Goal: Task Accomplishment & Management: Manage account settings

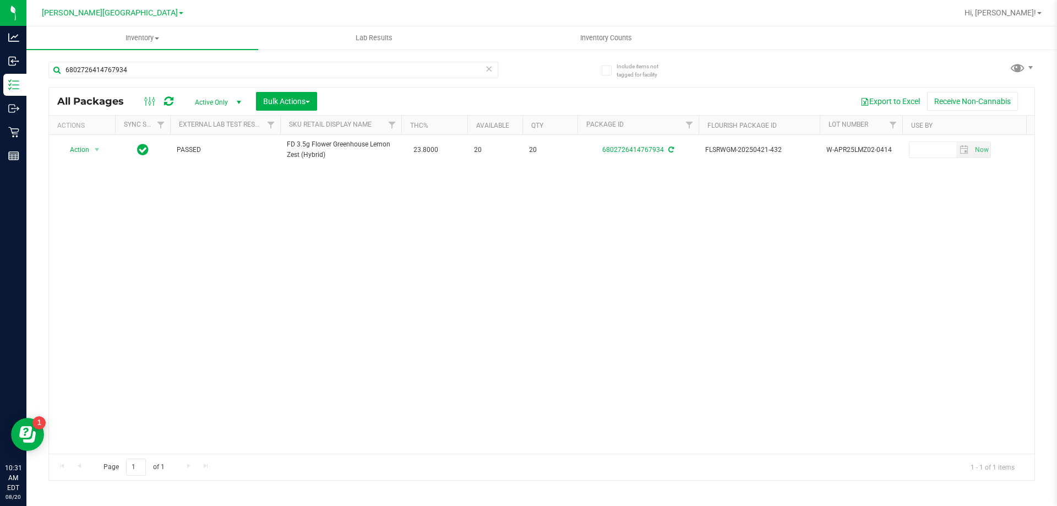
click at [433, 321] on div "Action Action Adjust qty Create package Edit attributes Global inventory Locate…" at bounding box center [541, 294] width 985 height 319
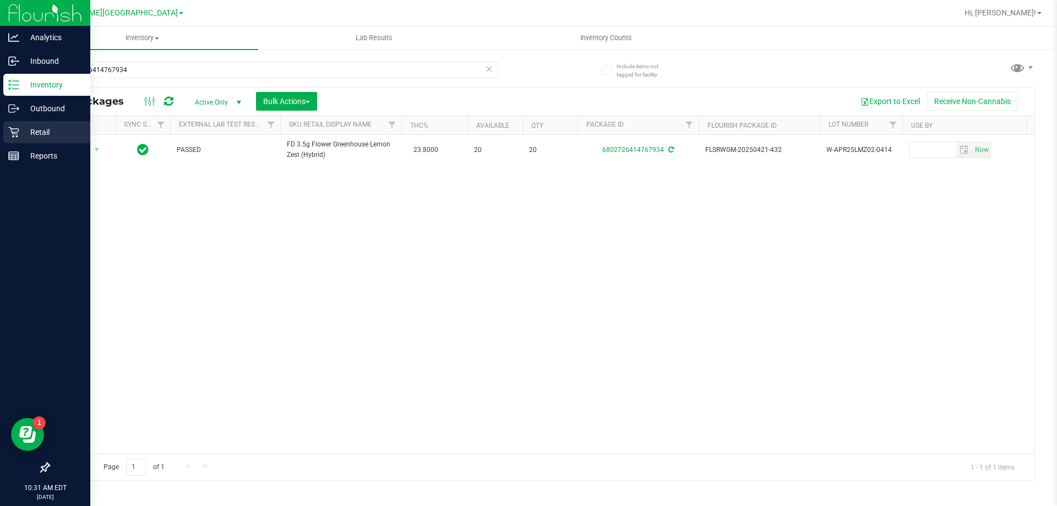
click at [41, 134] on p "Retail" at bounding box center [52, 131] width 66 height 13
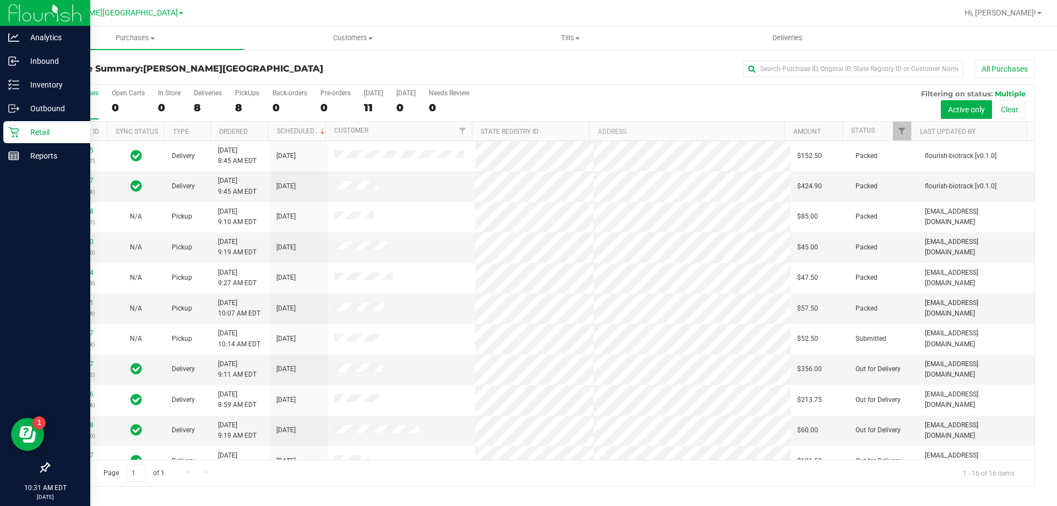
click at [42, 125] on div "Retail" at bounding box center [46, 132] width 87 height 22
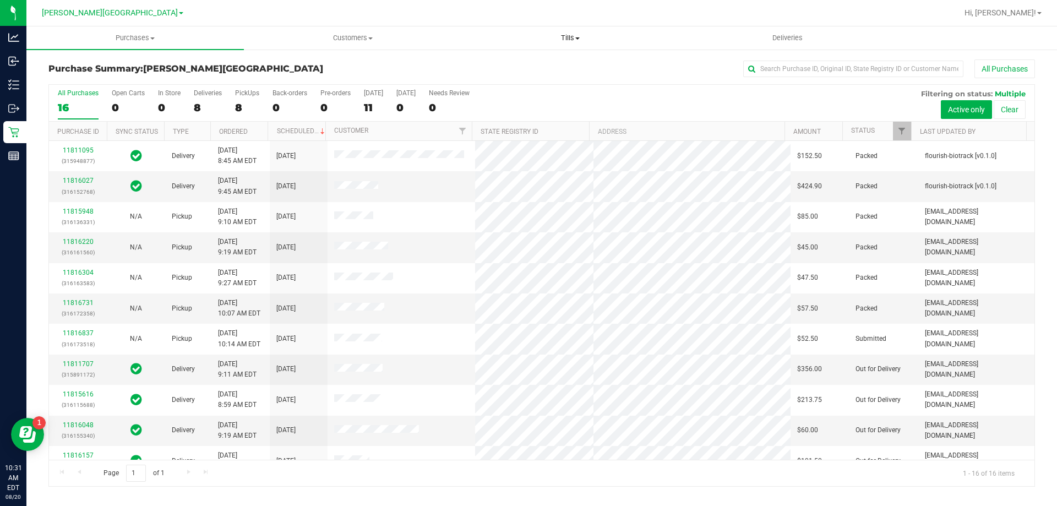
click at [576, 35] on span "Tills" at bounding box center [570, 38] width 216 height 10
click at [507, 67] on span "Manage tills" at bounding box center [498, 66] width 74 height 9
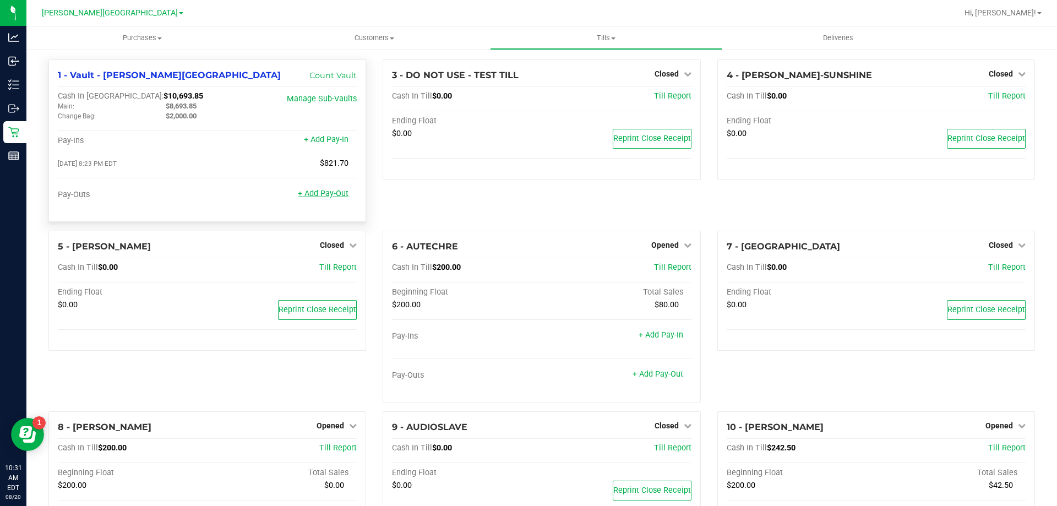
click at [318, 195] on link "+ Add Pay-Out" at bounding box center [323, 193] width 51 height 9
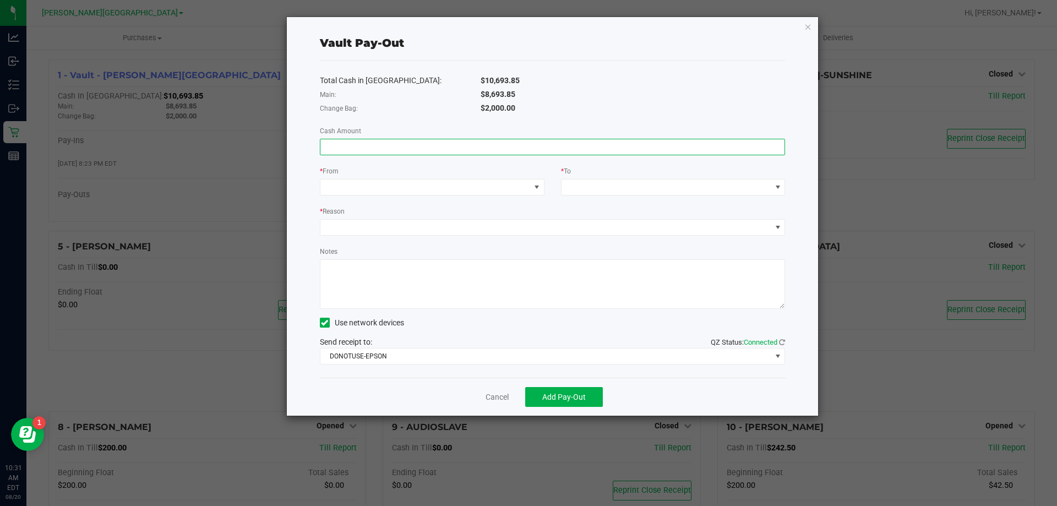
click at [351, 151] on input at bounding box center [552, 146] width 465 height 15
type input "$8,693.85"
click at [362, 183] on span at bounding box center [425, 186] width 210 height 15
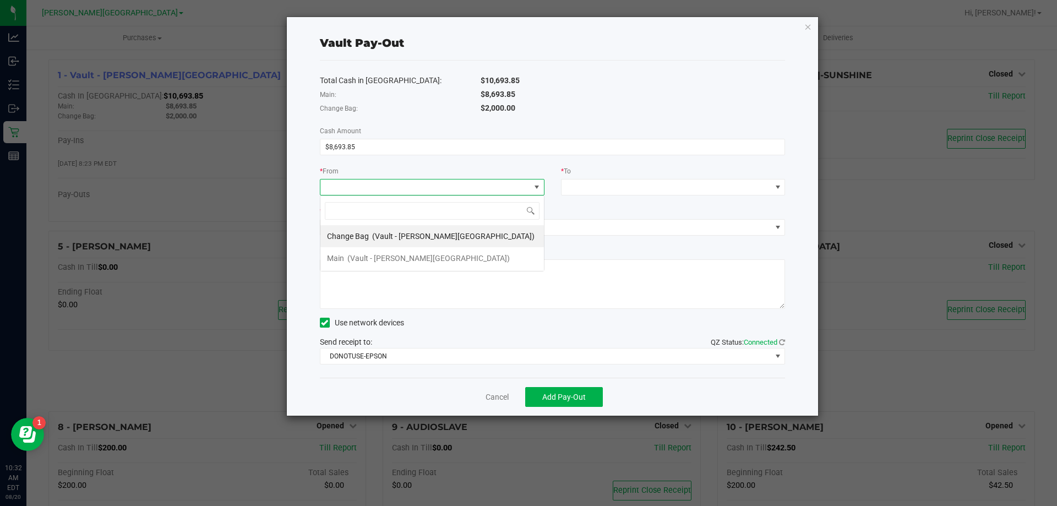
scroll to position [17, 225]
click at [365, 260] on span "(Vault - [PERSON_NAME][GEOGRAPHIC_DATA])" at bounding box center [428, 258] width 162 height 9
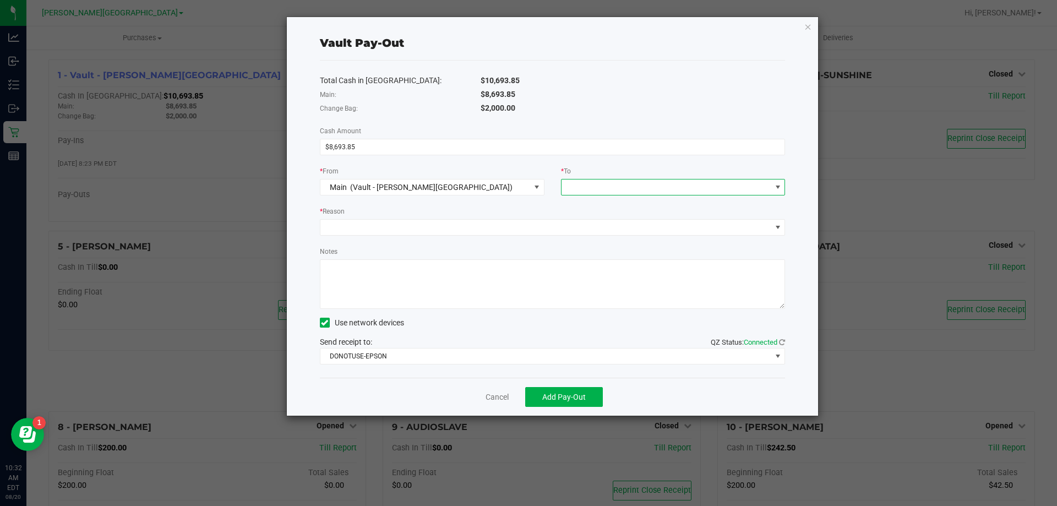
click at [591, 188] on span at bounding box center [666, 186] width 210 height 15
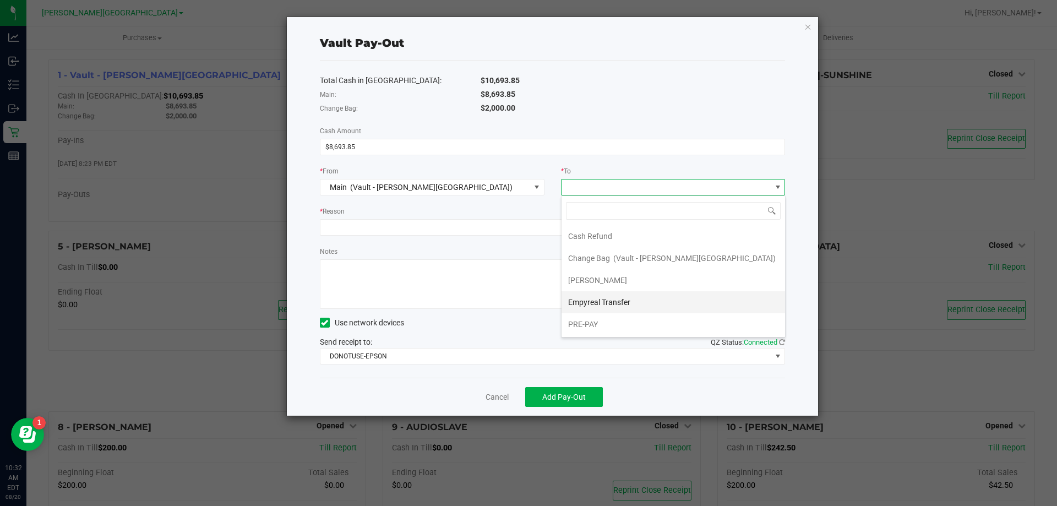
click at [603, 301] on span "Empyreal Transfer" at bounding box center [599, 302] width 62 height 9
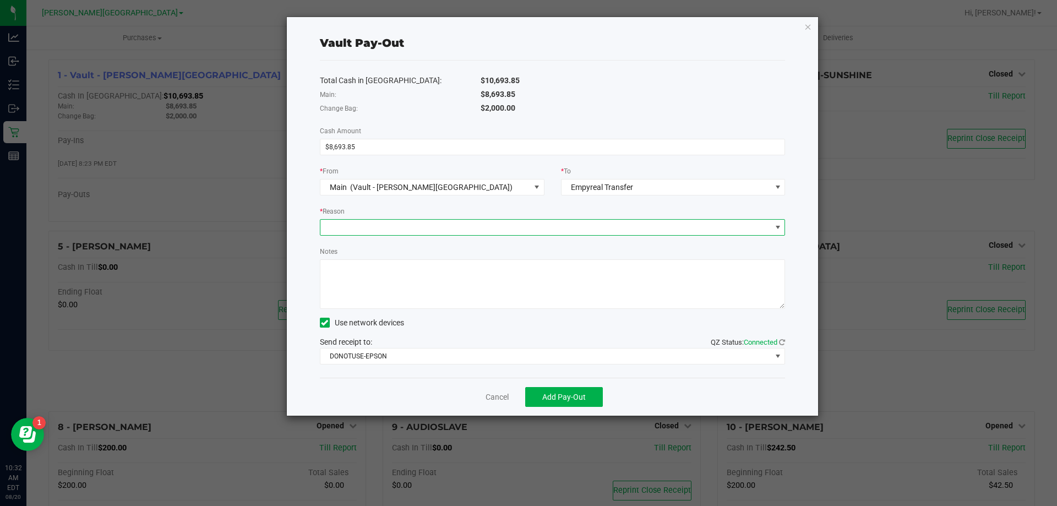
click at [339, 225] on span at bounding box center [545, 227] width 451 height 15
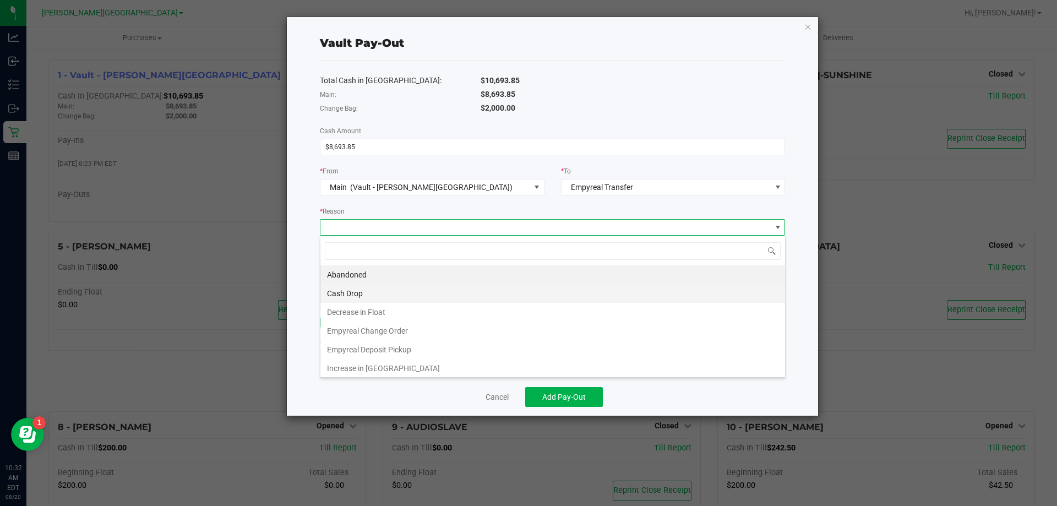
scroll to position [2, 0]
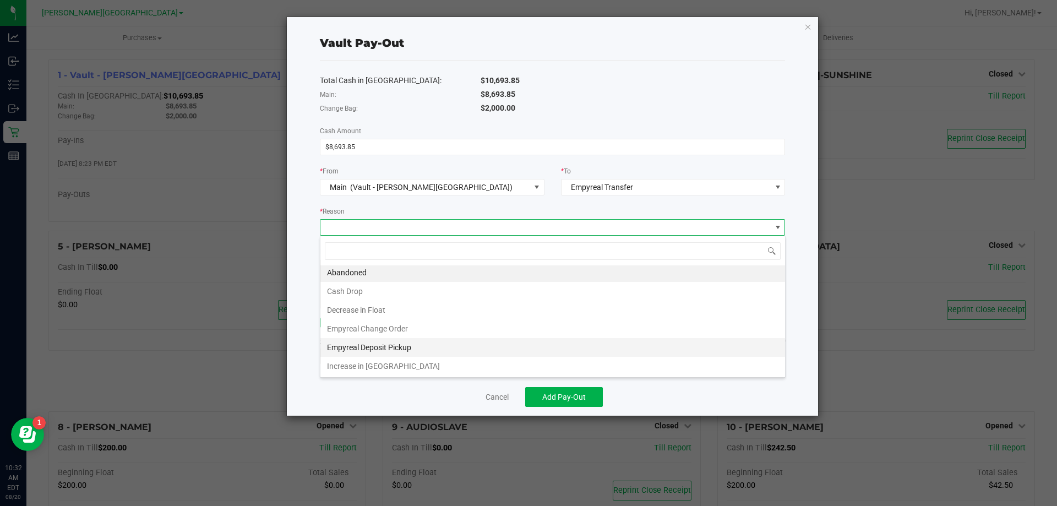
click at [354, 346] on li "Empyreal Deposit Pickup" at bounding box center [552, 347] width 465 height 19
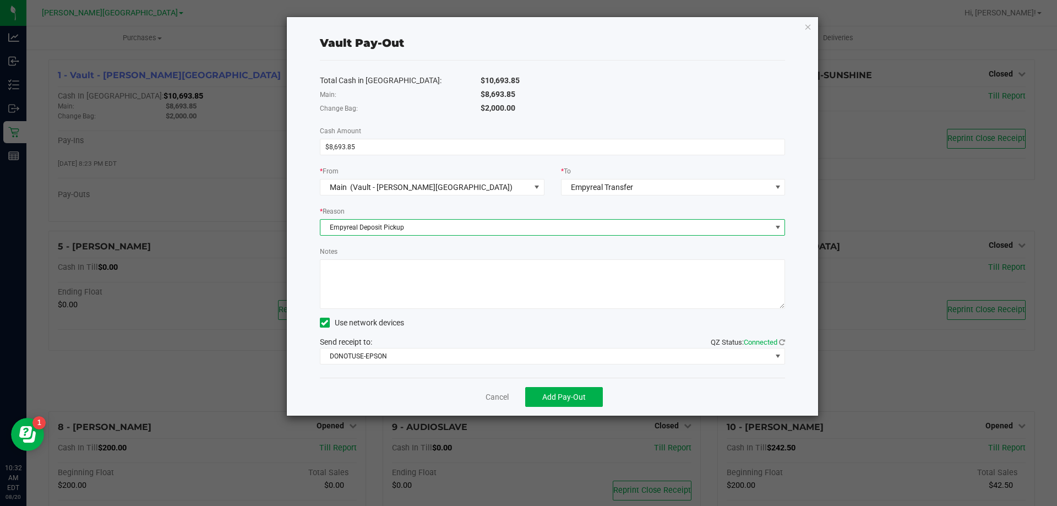
click at [367, 268] on textarea "Notes" at bounding box center [553, 284] width 466 height 50
click at [324, 268] on textarea "Notes" at bounding box center [553, 284] width 466 height 50
click at [429, 268] on textarea "Notes" at bounding box center [553, 284] width 466 height 50
click at [500, 264] on textarea "Notes" at bounding box center [553, 284] width 466 height 50
type textarea "[DATE]_Empyreal Deposit8693.85_Chang Order1180"
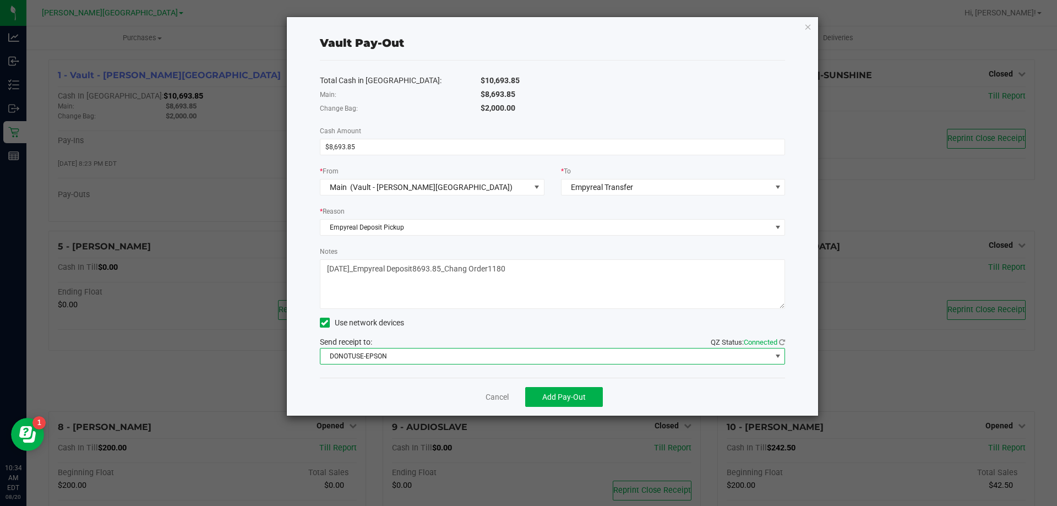
click at [378, 357] on span "DONOTUSE-EPSON" at bounding box center [545, 355] width 451 height 15
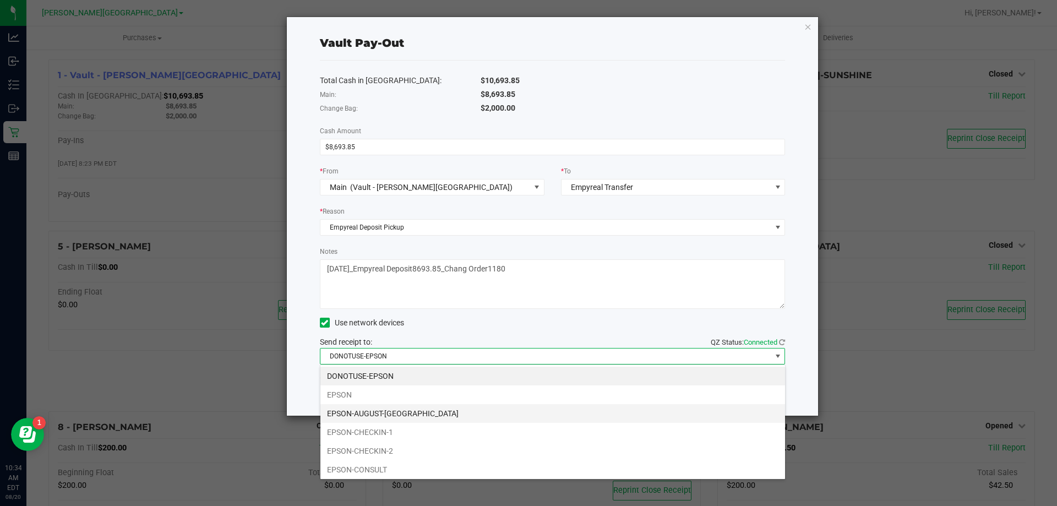
scroll to position [110, 0]
click at [385, 380] on li "EPSON-FILLPACK-1" at bounding box center [552, 378] width 465 height 19
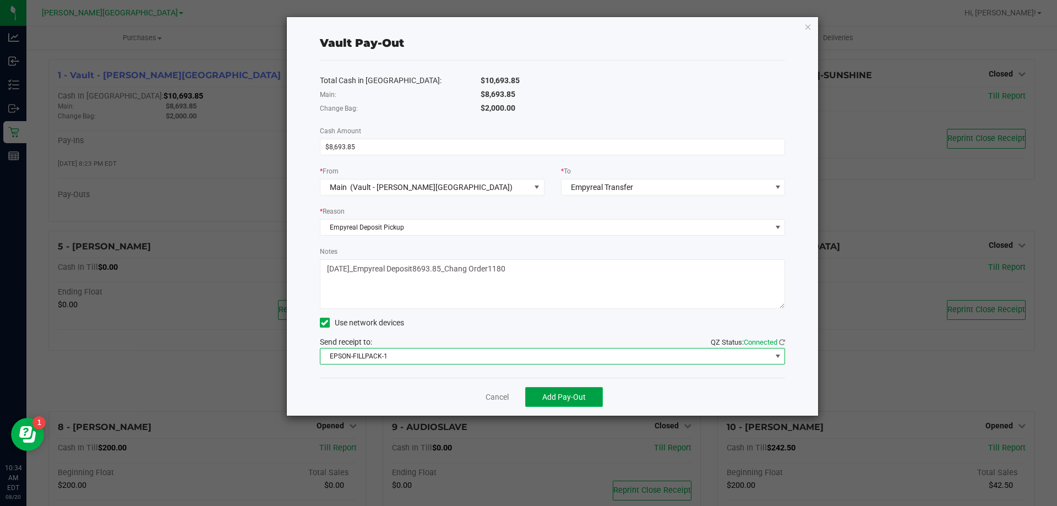
click at [554, 401] on span "Add Pay-Out" at bounding box center [563, 396] width 43 height 9
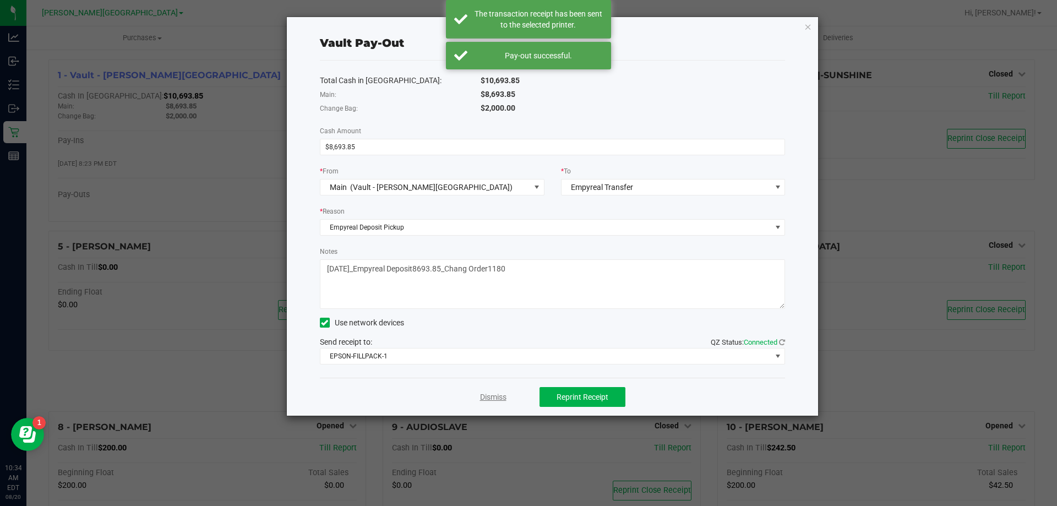
click at [492, 397] on link "Dismiss" at bounding box center [493, 397] width 26 height 12
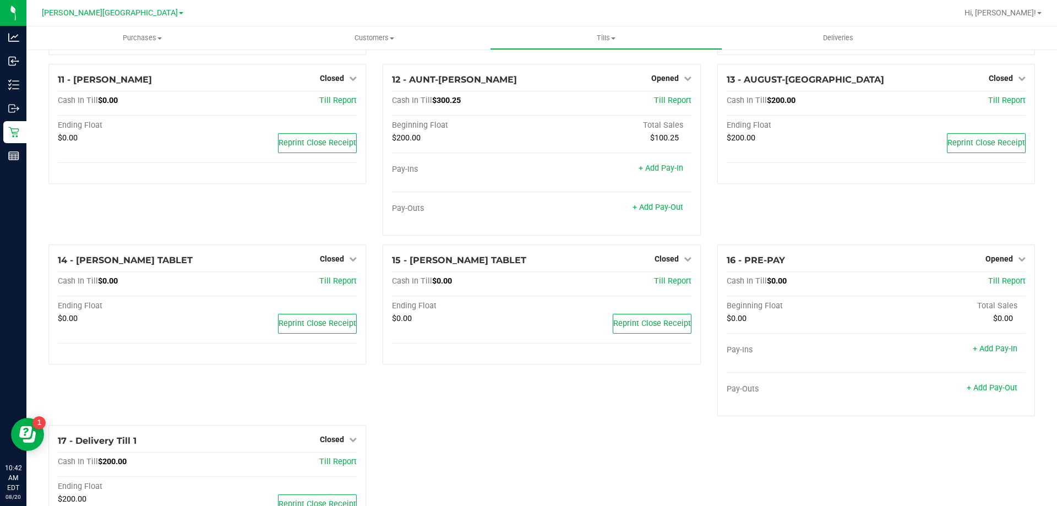
scroll to position [604, 0]
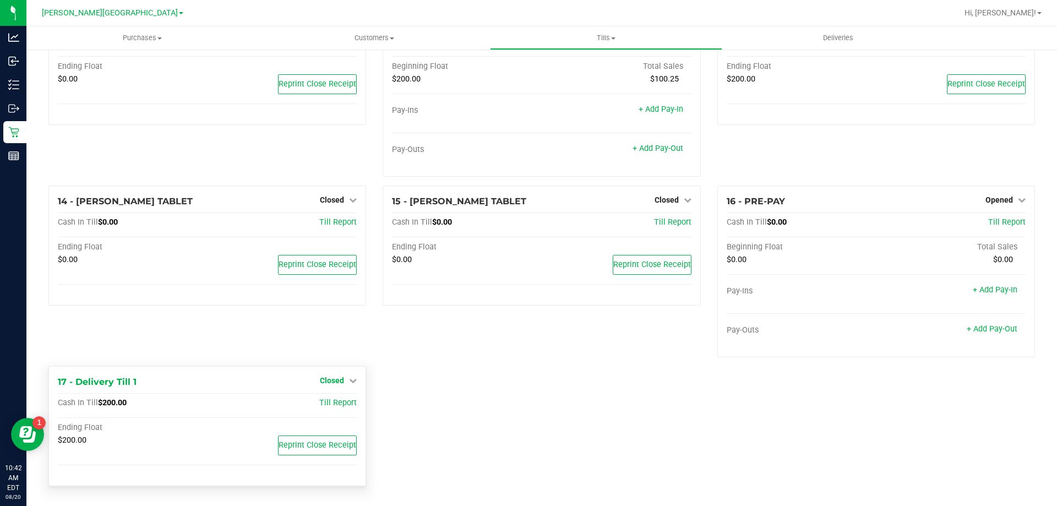
click at [331, 385] on span "Closed" at bounding box center [332, 380] width 24 height 9
click at [332, 402] on link "Open Till" at bounding box center [331, 403] width 29 height 9
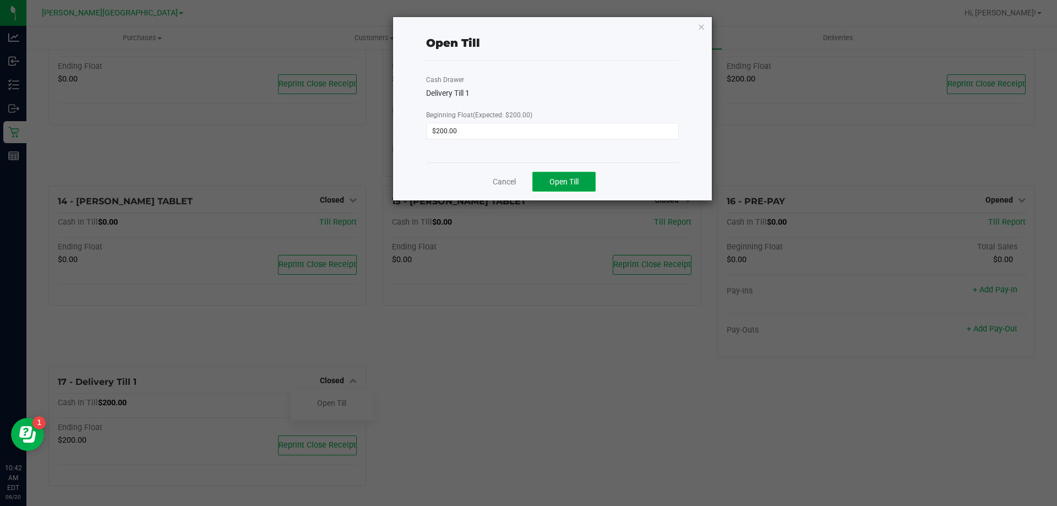
click at [550, 179] on span "Open Till" at bounding box center [563, 181] width 29 height 9
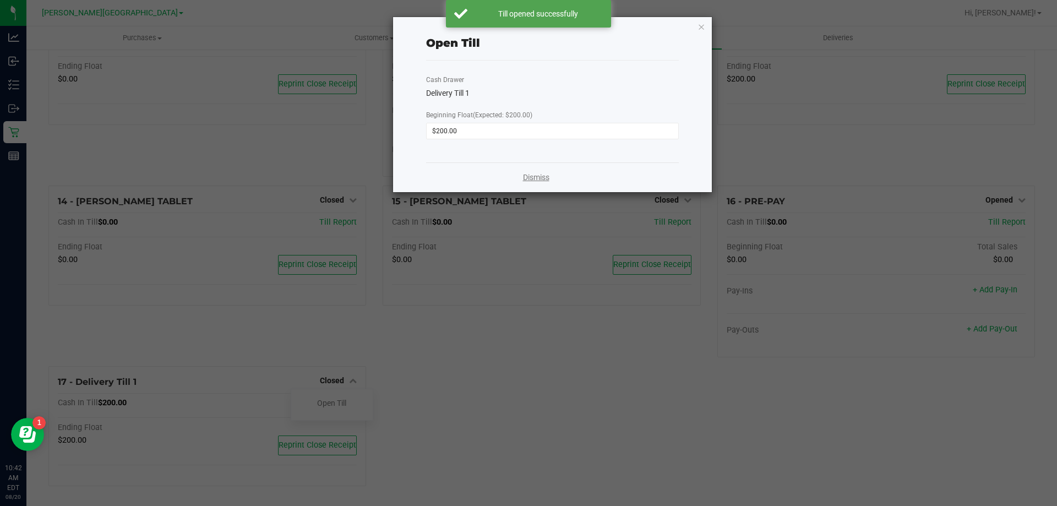
click at [533, 179] on link "Dismiss" at bounding box center [536, 178] width 26 height 12
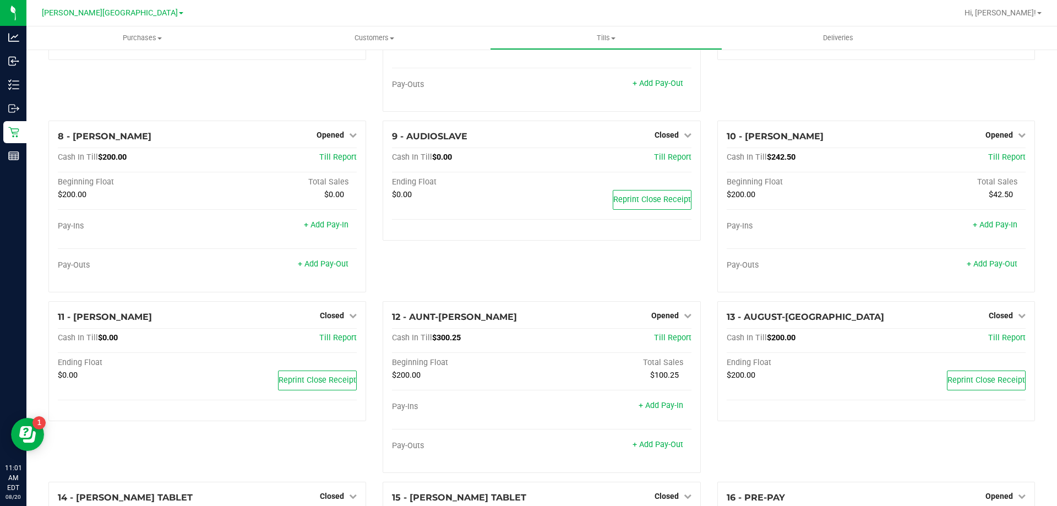
scroll to position [219, 0]
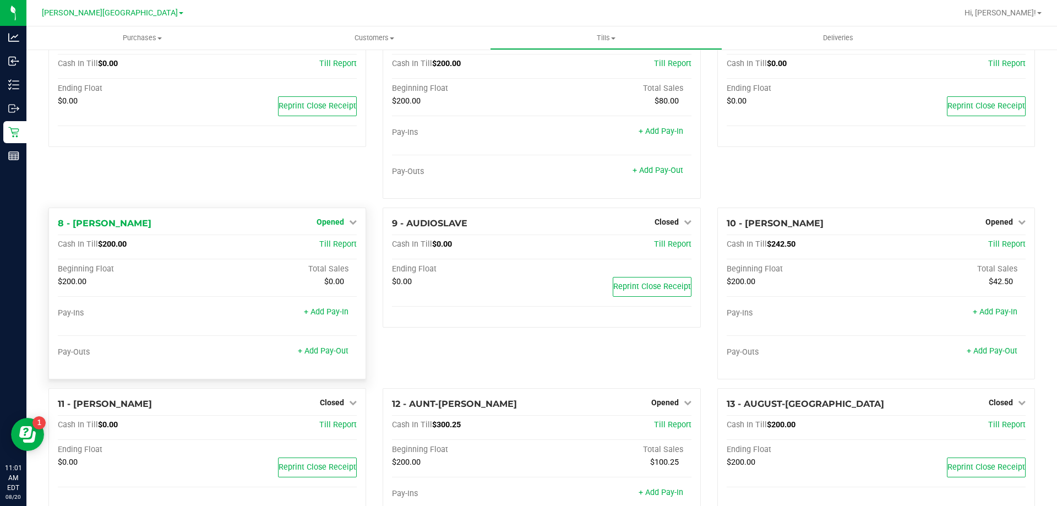
click at [326, 225] on span "Opened" at bounding box center [330, 221] width 28 height 9
click at [329, 243] on link "Close Till" at bounding box center [332, 244] width 30 height 9
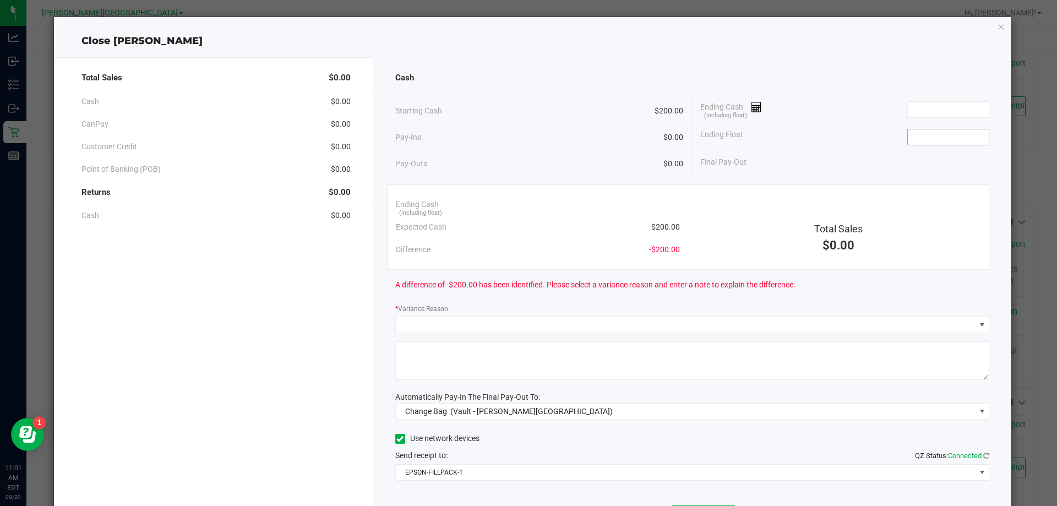
click at [929, 140] on input at bounding box center [948, 136] width 81 height 15
click at [947, 112] on input at bounding box center [948, 109] width 81 height 15
type input "$200.00"
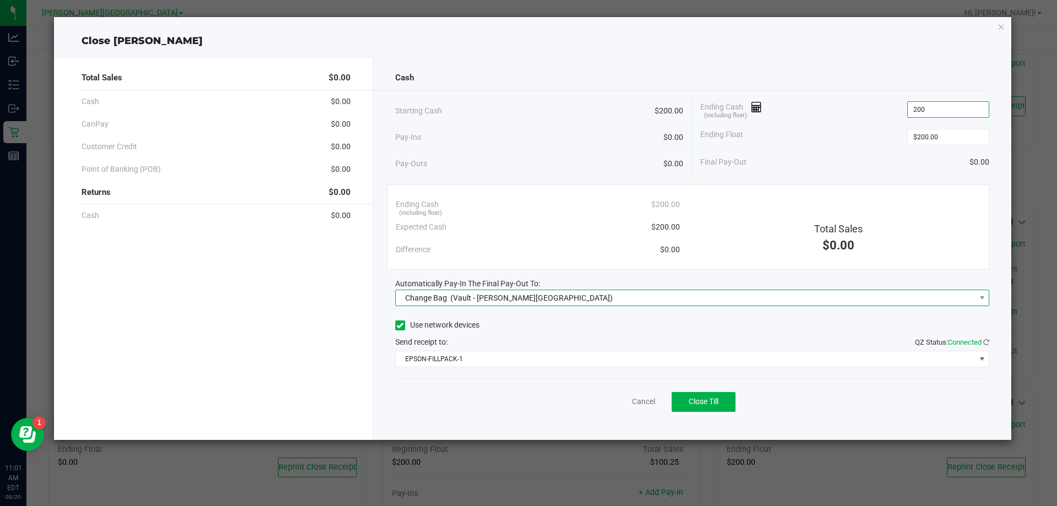
click at [478, 299] on span "(Vault - [PERSON_NAME][GEOGRAPHIC_DATA])" at bounding box center [531, 297] width 162 height 9
type input "$200.00"
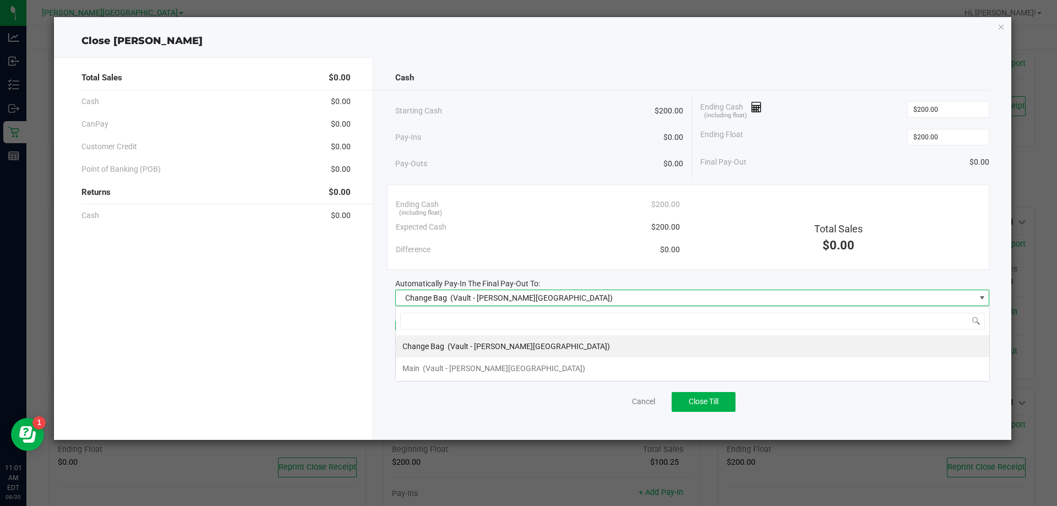
scroll to position [17, 594]
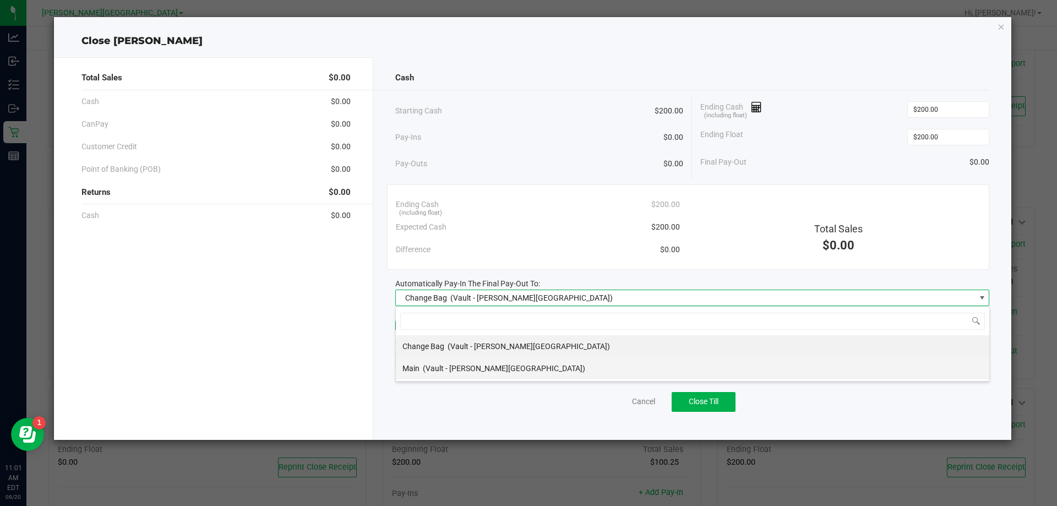
click at [428, 367] on span "(Vault - [PERSON_NAME][GEOGRAPHIC_DATA])" at bounding box center [504, 368] width 162 height 9
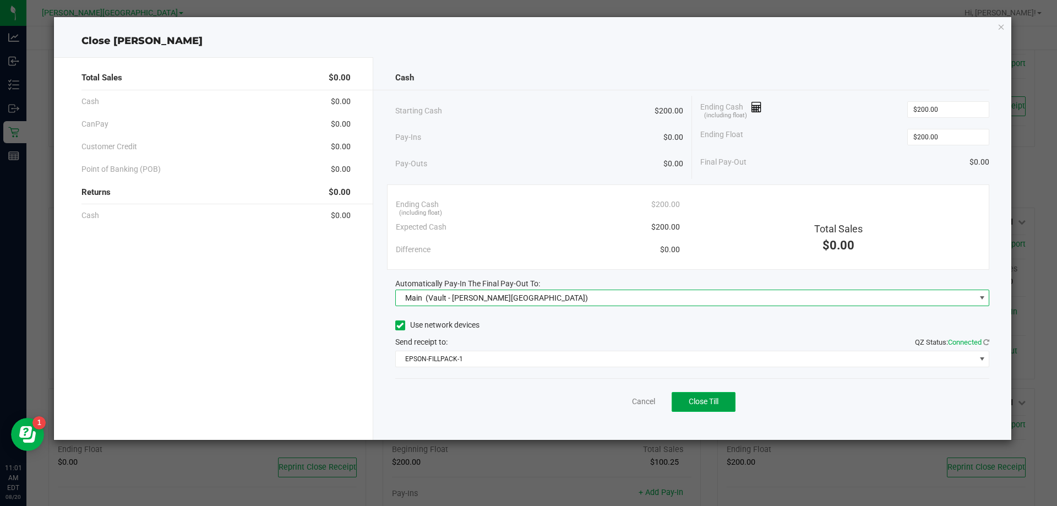
click at [707, 408] on button "Close Till" at bounding box center [704, 402] width 64 height 20
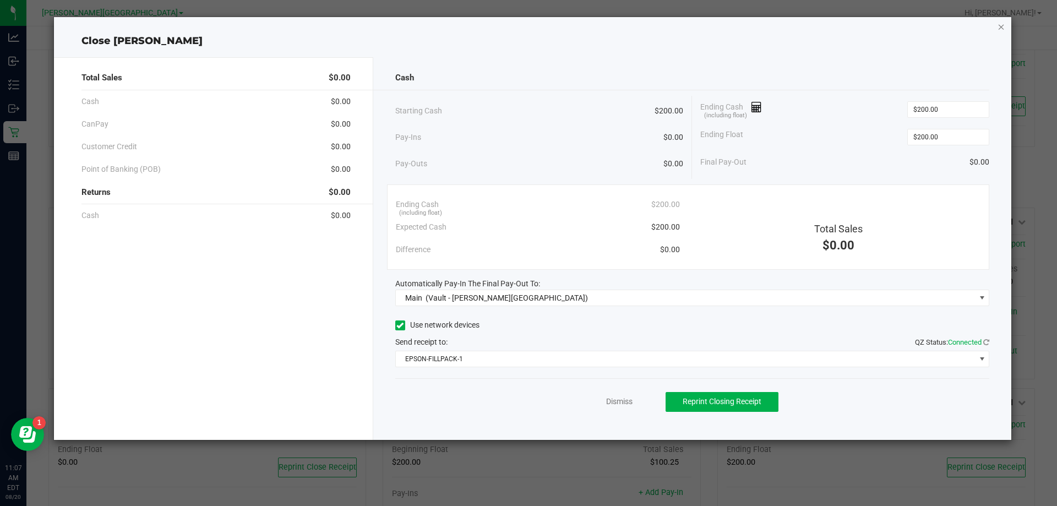
click at [1001, 29] on icon "button" at bounding box center [1001, 26] width 8 height 13
